Goal: Transaction & Acquisition: Subscribe to service/newsletter

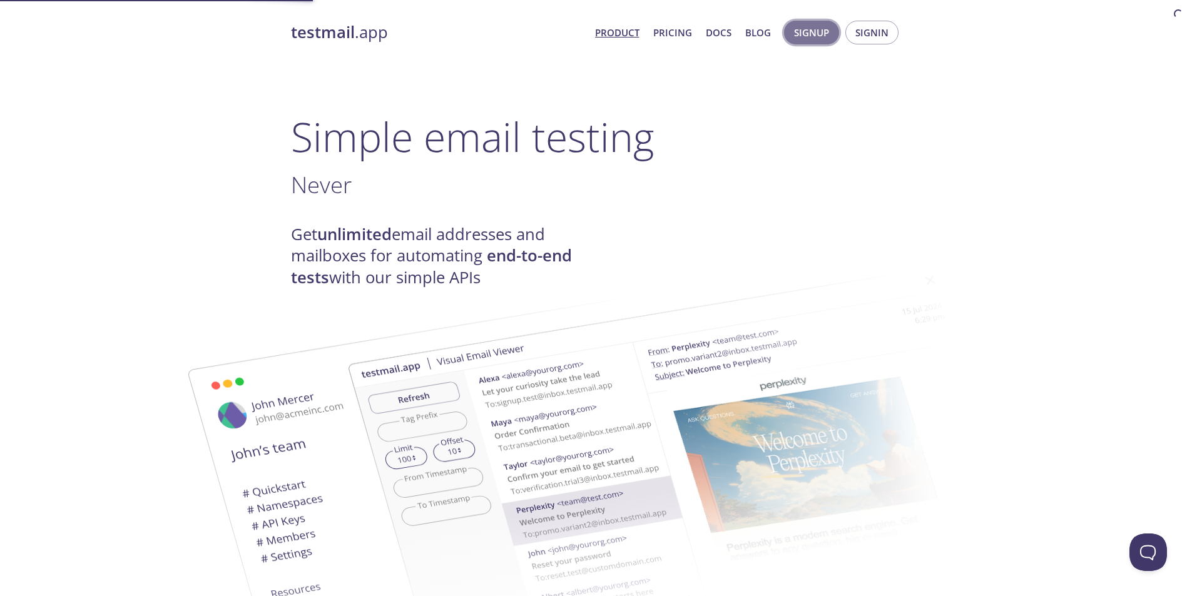
click at [805, 38] on span "Signup" at bounding box center [811, 32] width 35 height 16
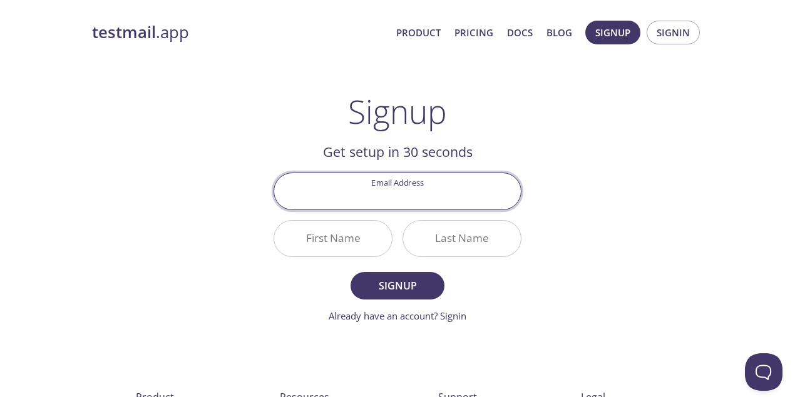
drag, startPoint x: 399, startPoint y: 189, endPoint x: 422, endPoint y: 182, distance: 24.2
click at [399, 189] on input "Email Address" at bounding box center [397, 191] width 247 height 36
type input "[PERSON_NAME][EMAIL_ADDRESS][PERSON_NAME][DOMAIN_NAME]"
click at [348, 240] on input "First Name" at bounding box center [333, 239] width 118 height 36
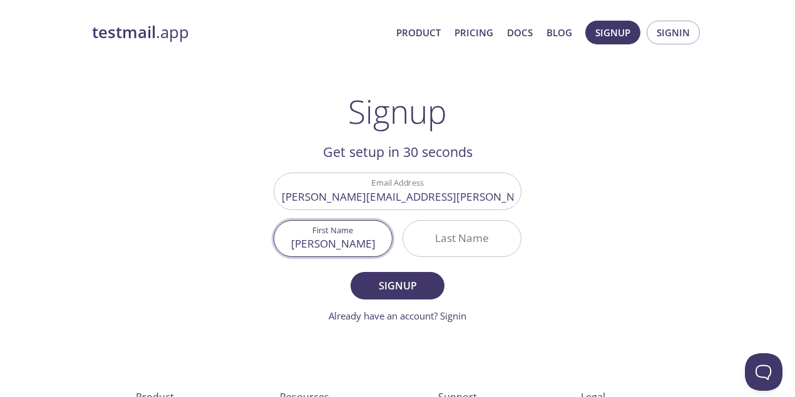
type input "[PERSON_NAME]"
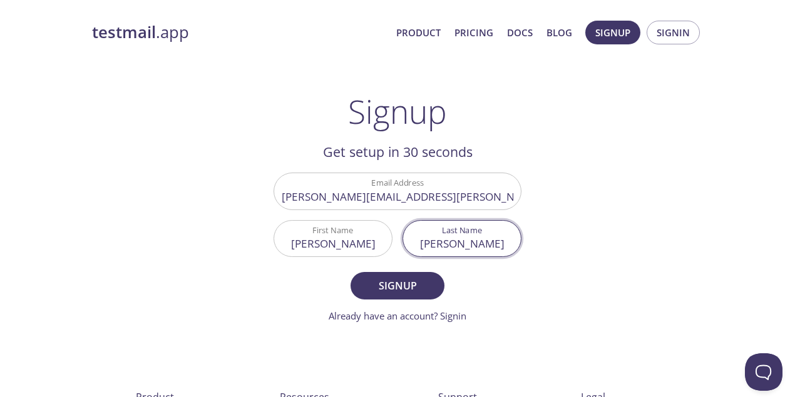
type input "[PERSON_NAME]"
click at [350, 272] on button "Signup" at bounding box center [397, 286] width 94 height 28
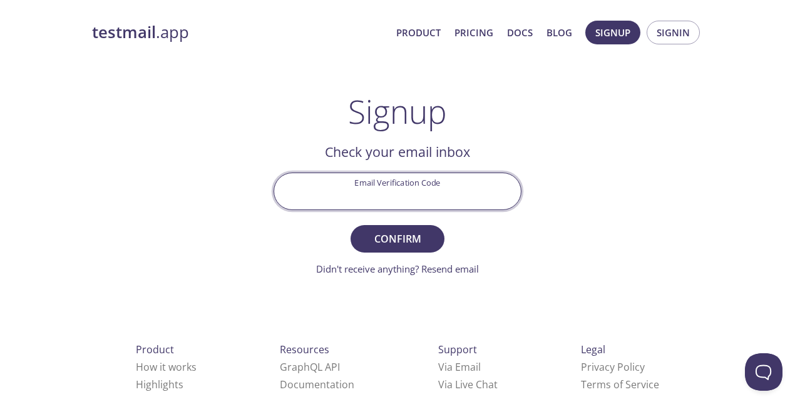
click at [396, 197] on input "Email Verification Code" at bounding box center [397, 191] width 247 height 36
paste input "XGH5BDY"
type input "XGH5BDY"
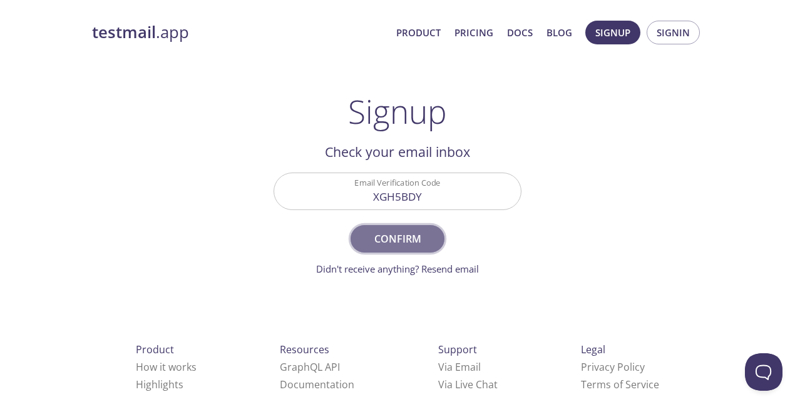
click at [414, 233] on span "Confirm" at bounding box center [397, 239] width 66 height 18
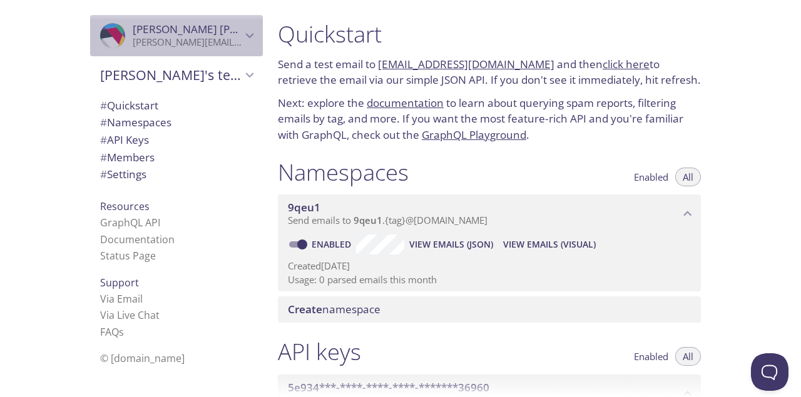
click at [241, 49] on div ".cls-1 { fill: #6d5ca8; } .cls-2 { fill: #3fc191; } .cls-3 { fill: #3b4752; } .…" at bounding box center [176, 35] width 173 height 41
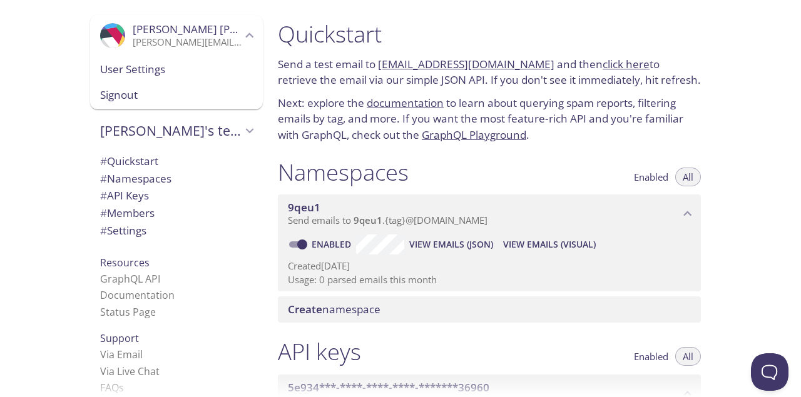
click at [234, 48] on p "[PERSON_NAME][EMAIL_ADDRESS][PERSON_NAME][DOMAIN_NAME]" at bounding box center [187, 42] width 109 height 13
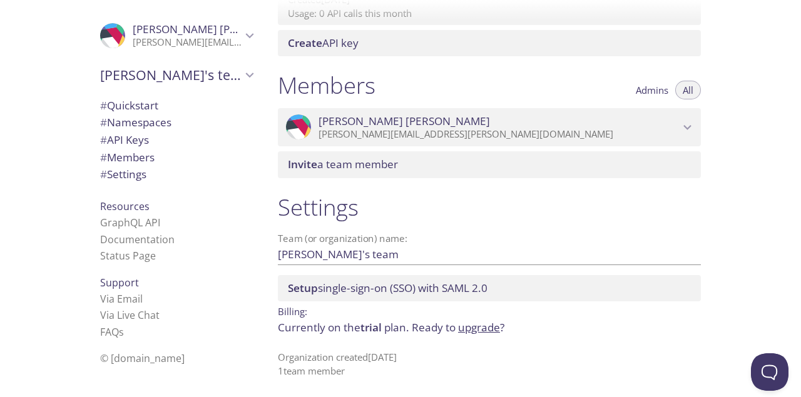
scroll to position [492, 0]
